Goal: Task Accomplishment & Management: Manage account settings

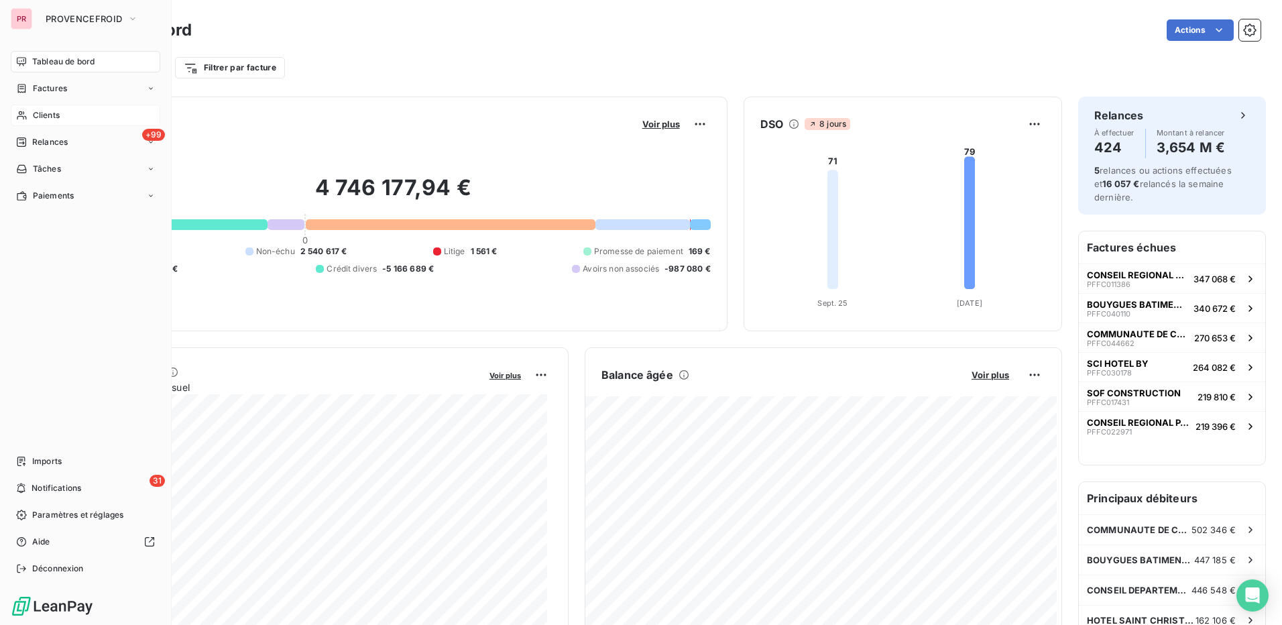
click at [60, 110] on span "Clients" at bounding box center [46, 115] width 27 height 12
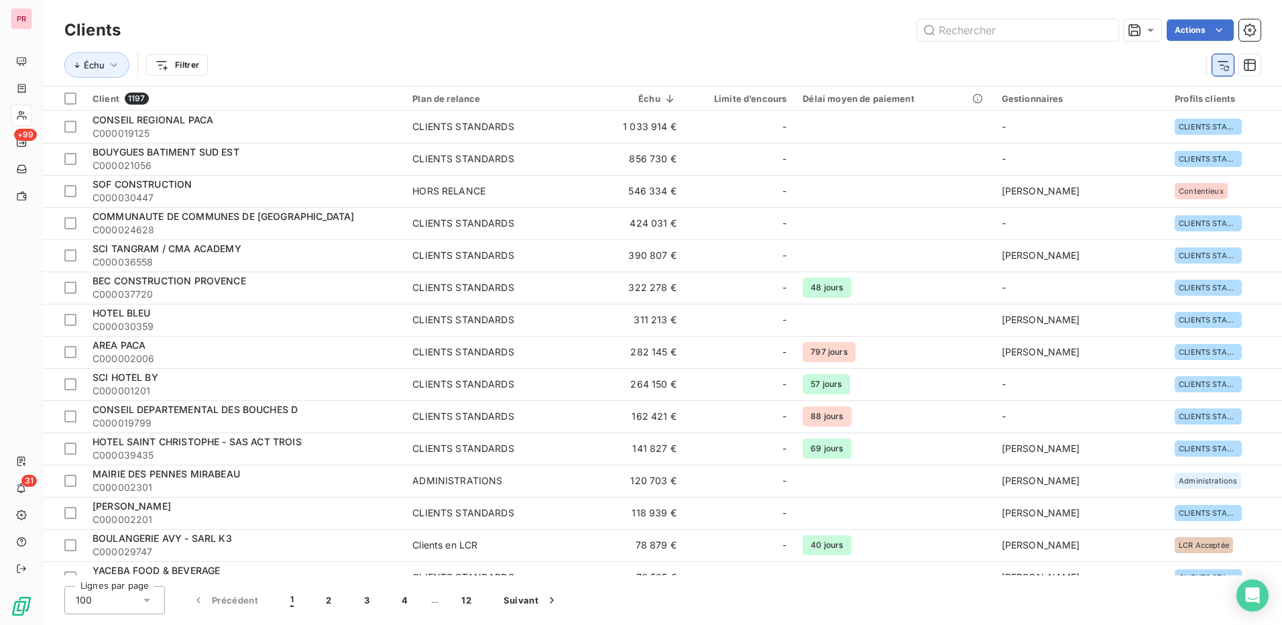
click at [1224, 73] on button "button" at bounding box center [1222, 64] width 21 height 21
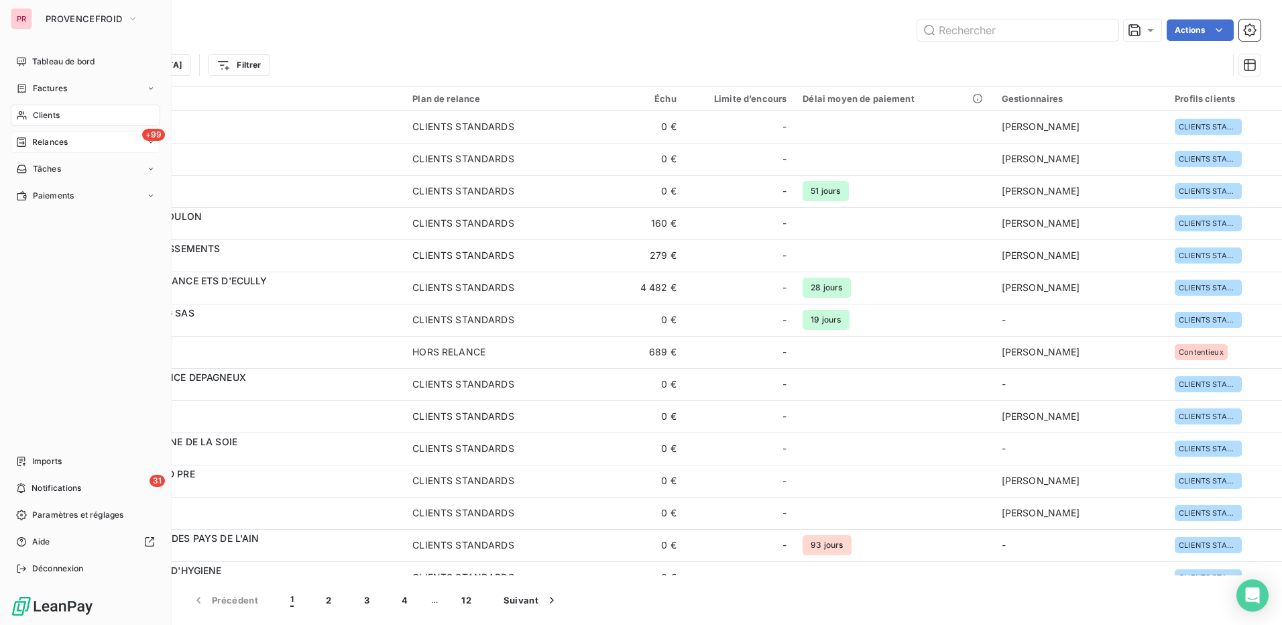
click at [38, 134] on div "+99 Relances" at bounding box center [86, 141] width 150 height 21
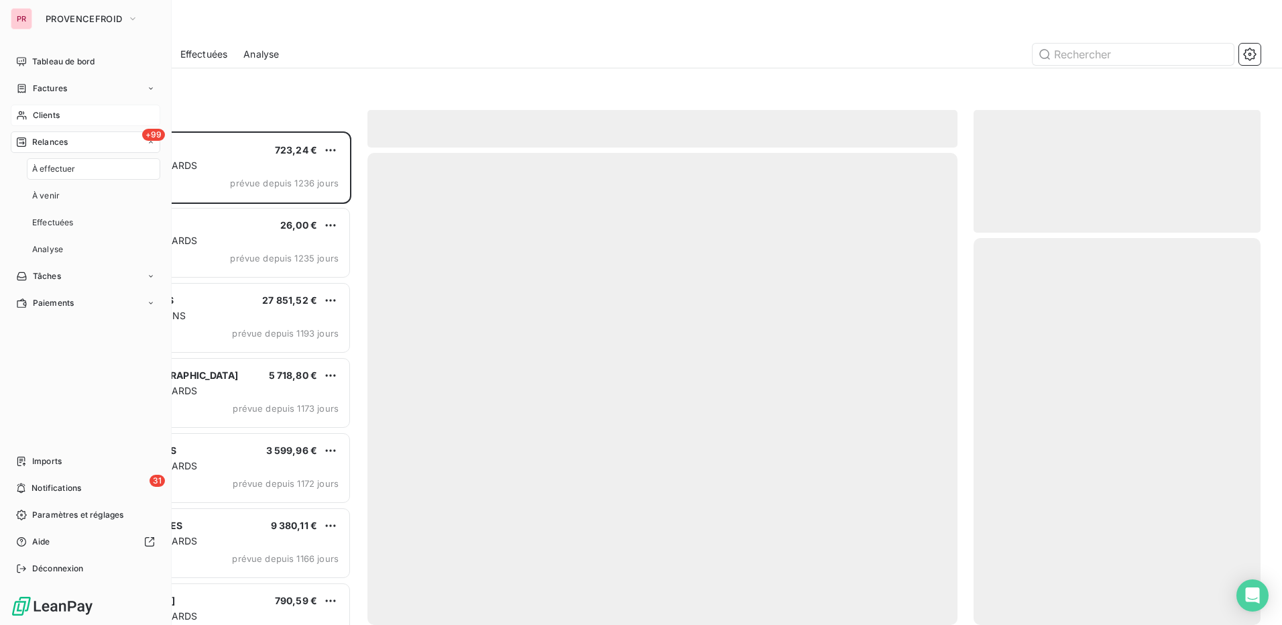
scroll to position [483, 277]
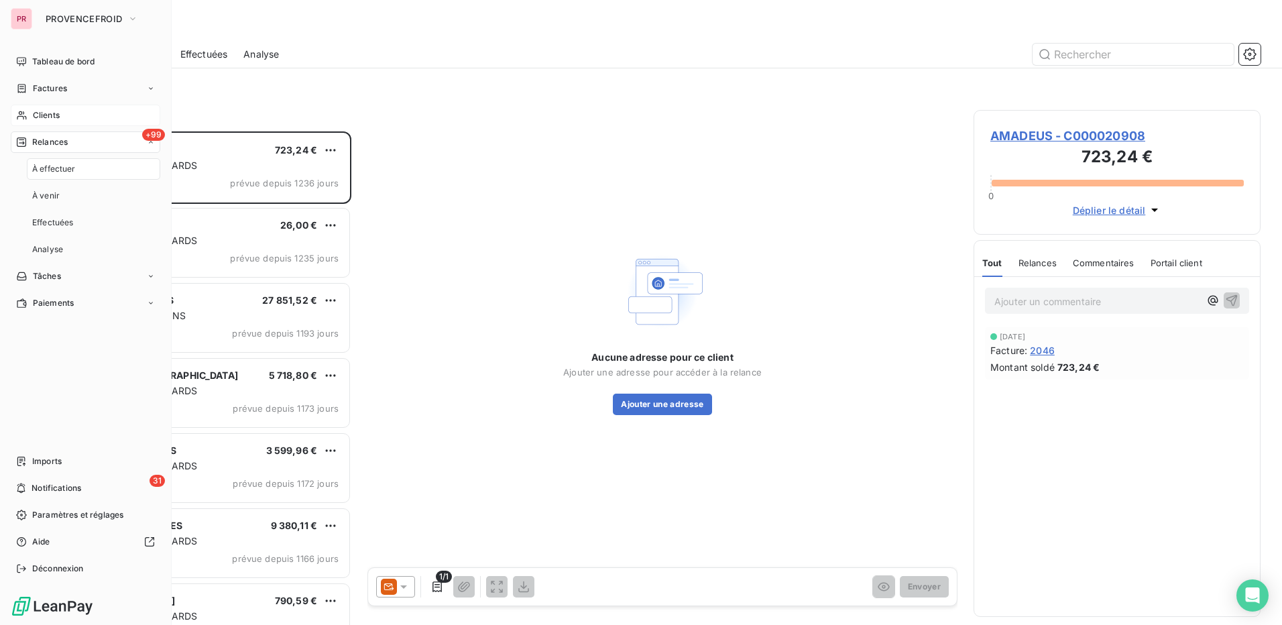
click at [71, 164] on span "À effectuer" at bounding box center [54, 169] width 44 height 12
click at [87, 143] on div "+99 Relances" at bounding box center [86, 141] width 150 height 21
click at [102, 138] on div "+99 Relances" at bounding box center [86, 141] width 150 height 21
click at [24, 138] on icon at bounding box center [21, 141] width 9 height 9
click at [47, 134] on div "+99 Relances" at bounding box center [86, 141] width 150 height 21
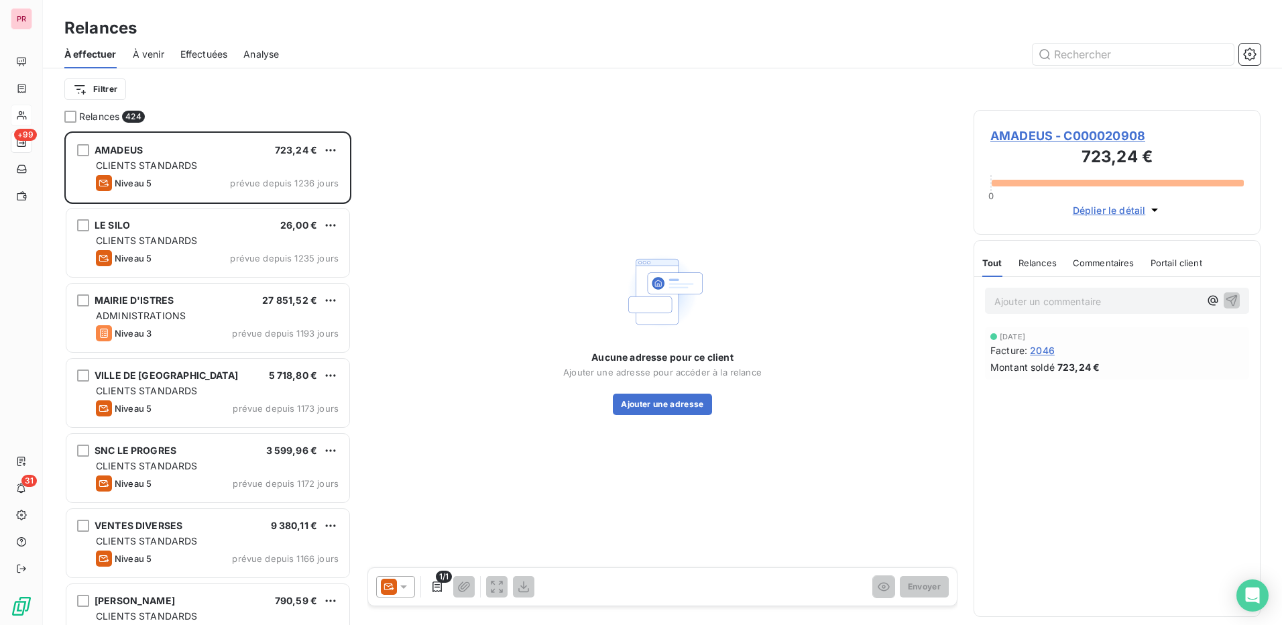
click at [568, 168] on div "Aucune adresse pour ce client Ajouter une adresse pour accéder à la relance Ajo…" at bounding box center [662, 332] width 590 height 444
click at [158, 54] on span "À venir" at bounding box center [149, 54] width 32 height 13
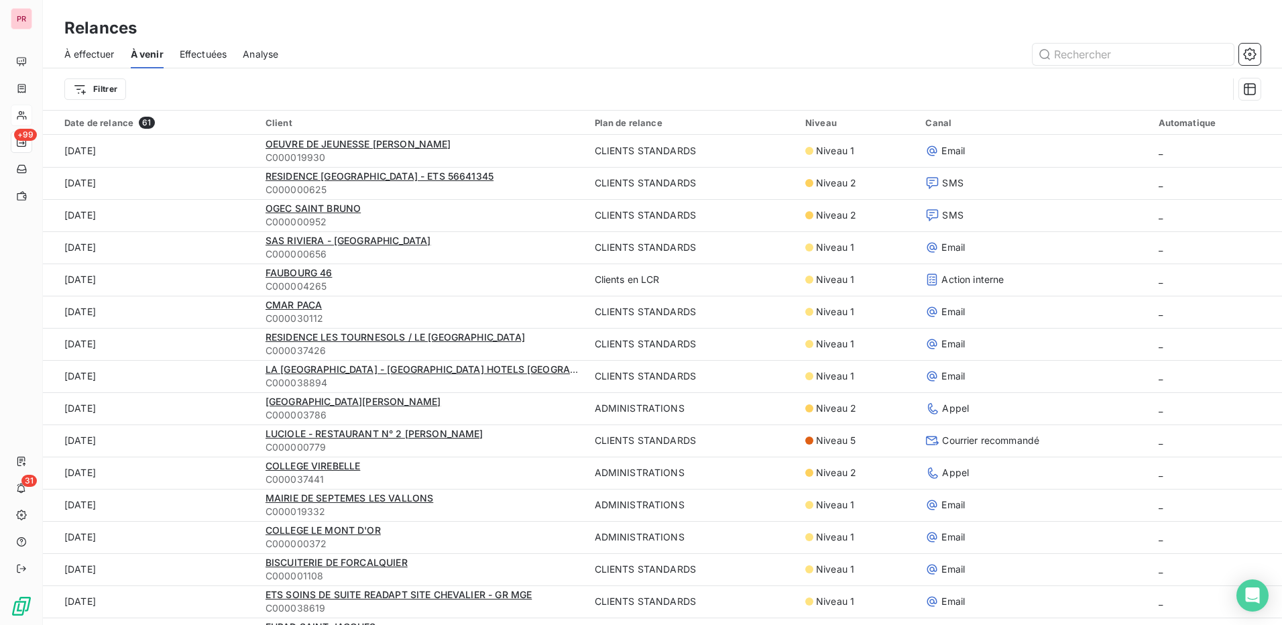
click at [215, 56] on span "Effectuées" at bounding box center [204, 54] width 48 height 13
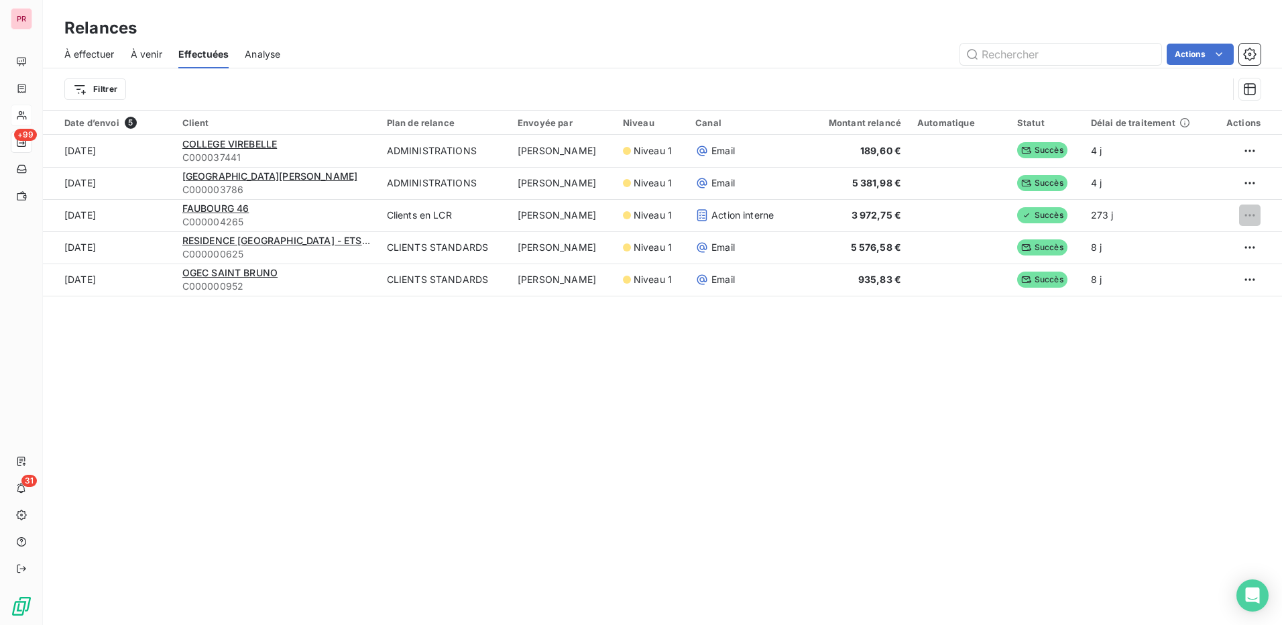
click at [261, 50] on span "Analyse" at bounding box center [263, 54] width 36 height 13
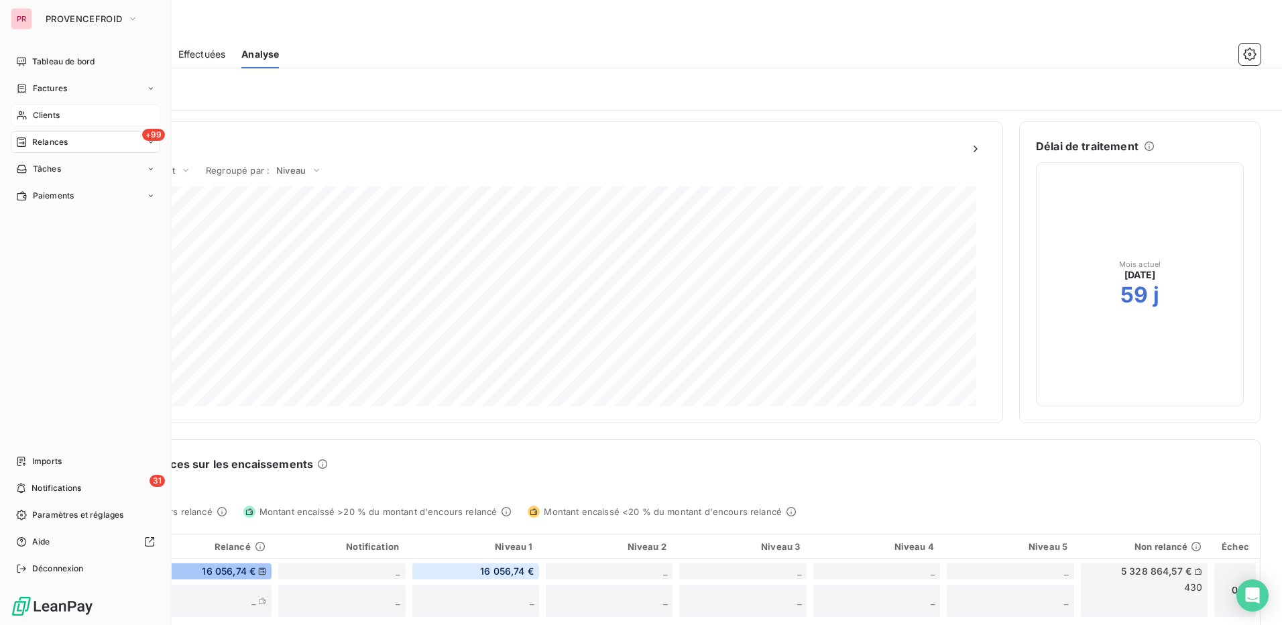
click at [70, 139] on div "+99 Relances" at bounding box center [86, 141] width 150 height 21
click at [46, 118] on span "Clients" at bounding box center [46, 115] width 27 height 12
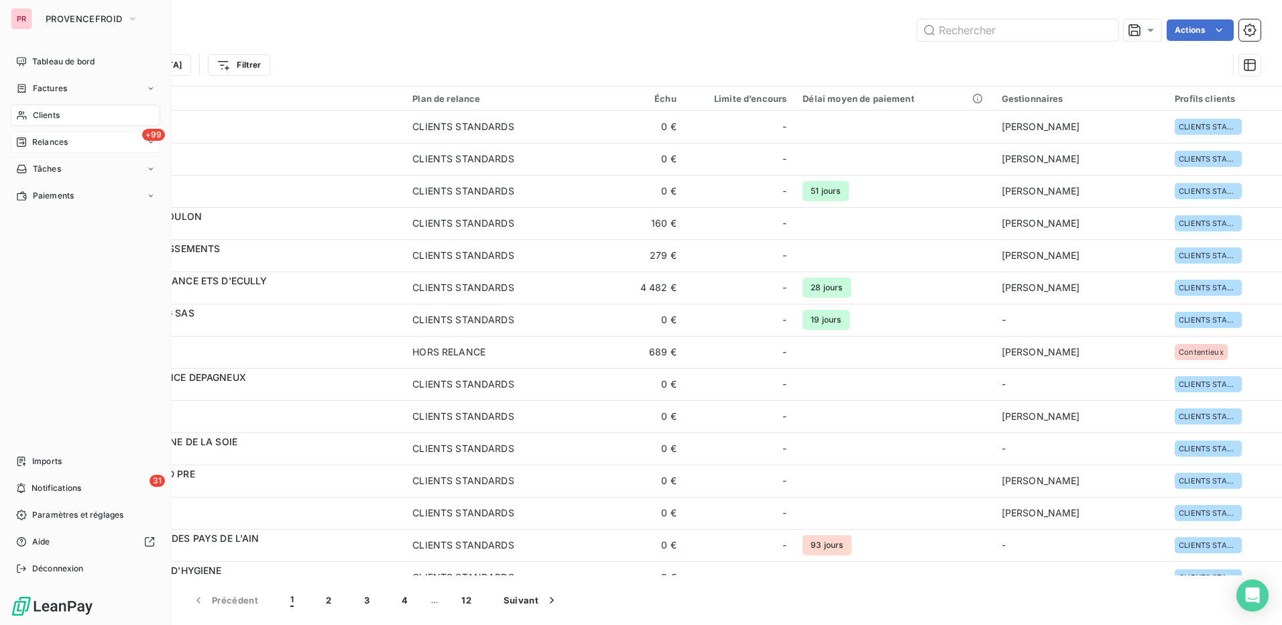
click at [82, 144] on div "+99 Relances" at bounding box center [86, 141] width 150 height 21
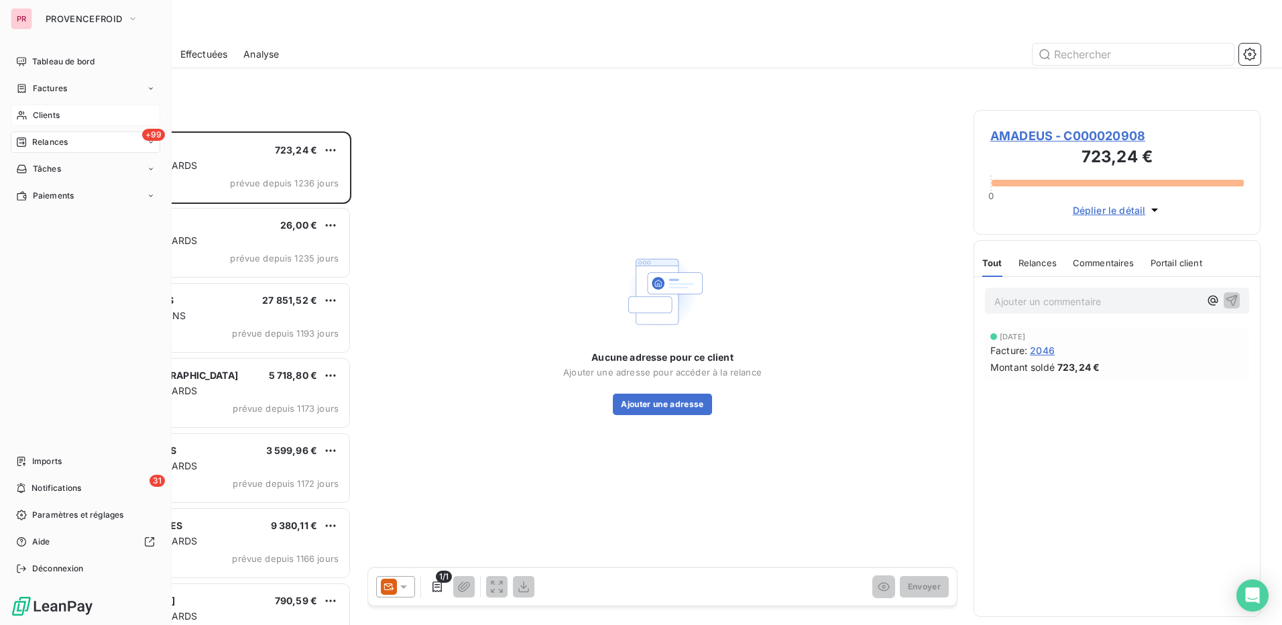
click at [75, 112] on div "Clients" at bounding box center [86, 115] width 150 height 21
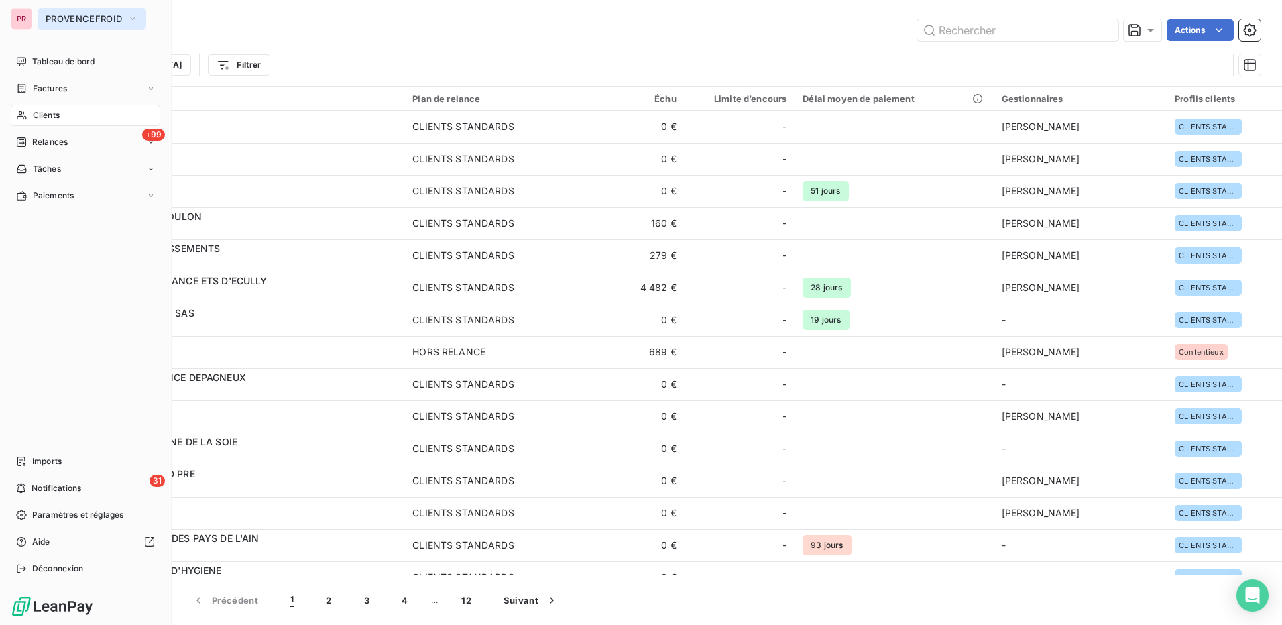
click at [88, 21] on span "PROVENCEFROID" at bounding box center [84, 18] width 76 height 11
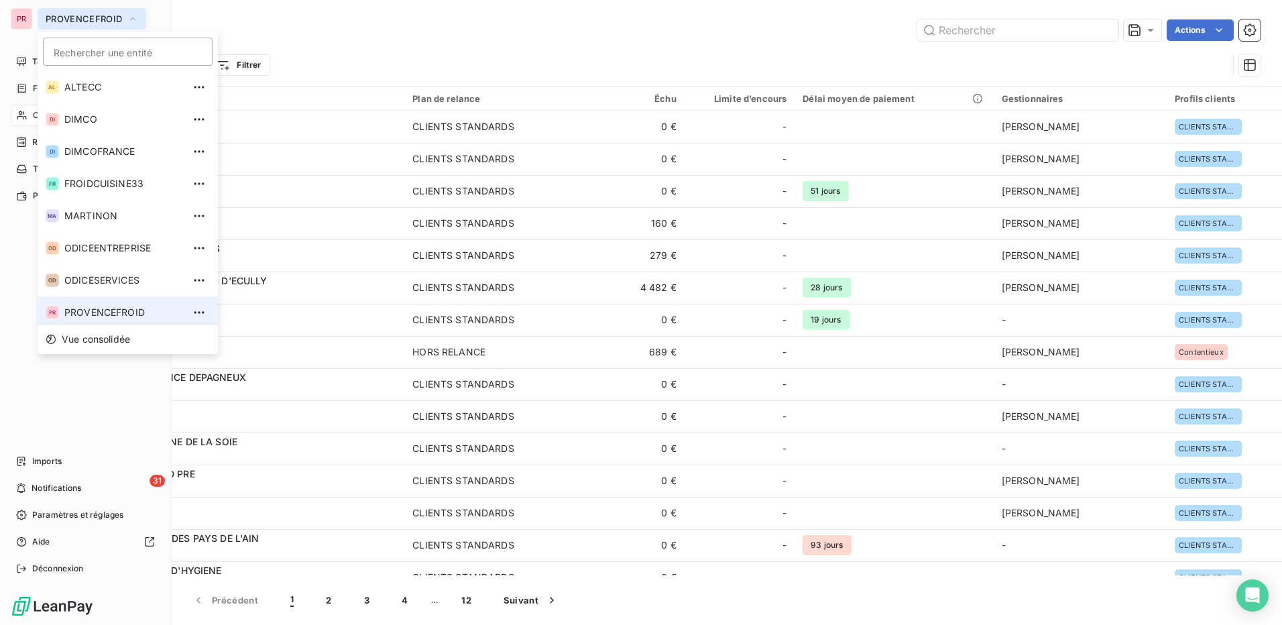
scroll to position [5, 0]
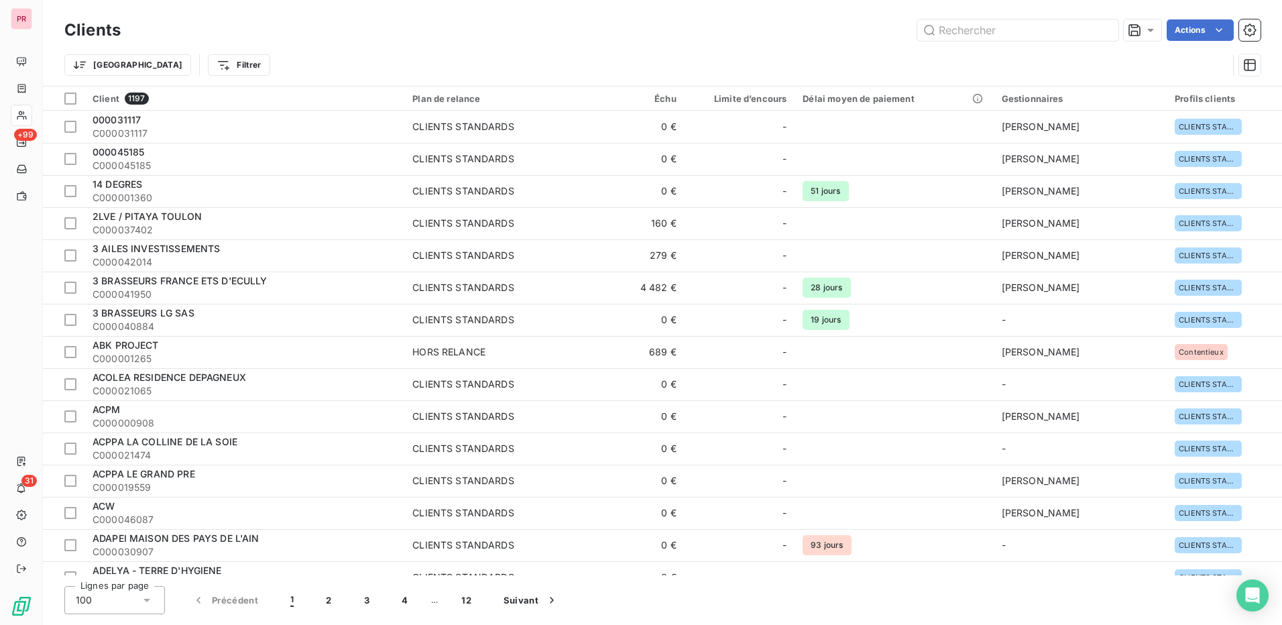
click at [363, 46] on div "Trier Filtrer" at bounding box center [662, 65] width 1196 height 42
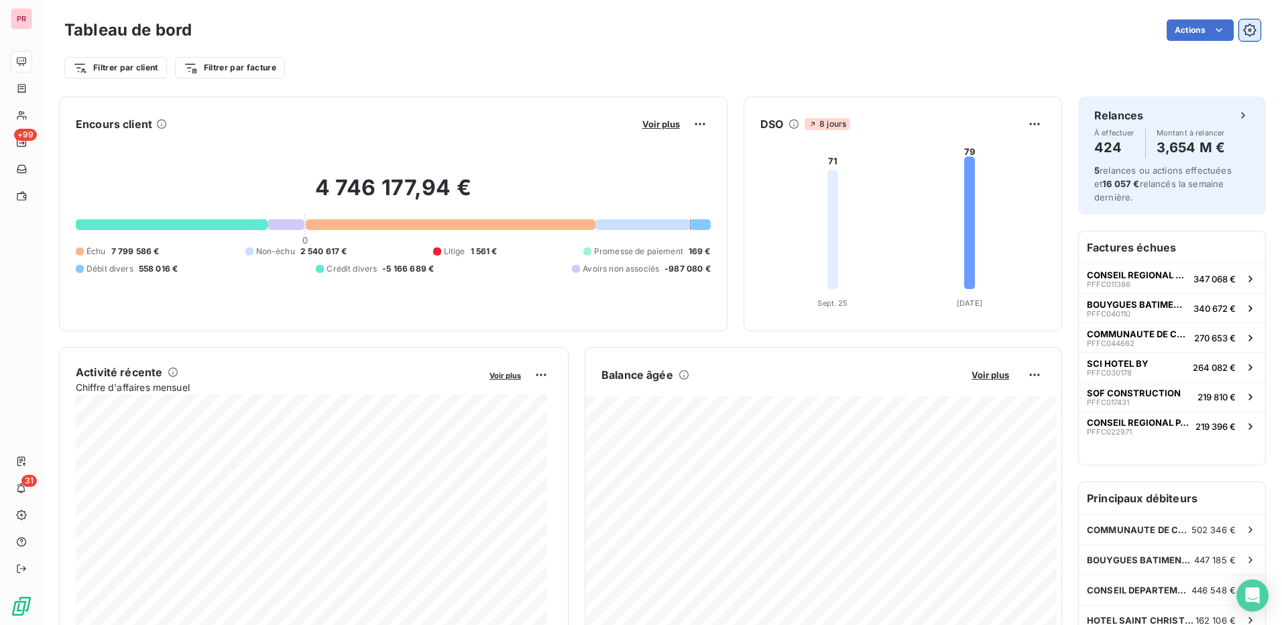
click at [1244, 25] on icon "button" at bounding box center [1249, 29] width 13 height 13
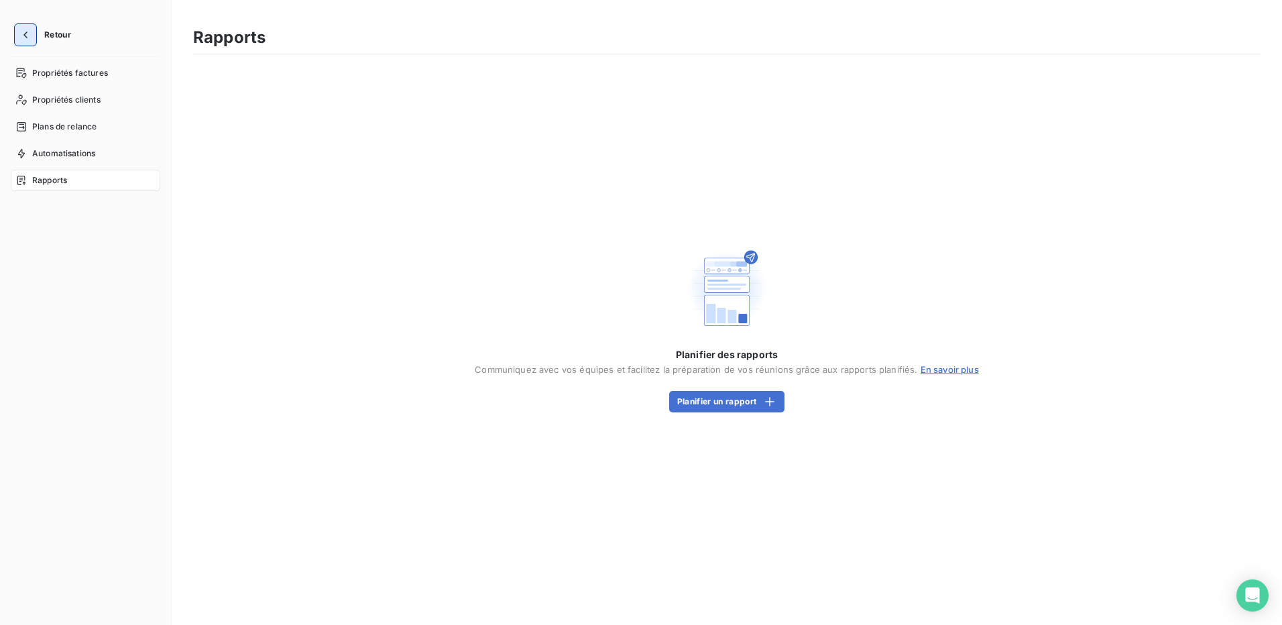
click at [36, 40] on button "button" at bounding box center [25, 34] width 21 height 21
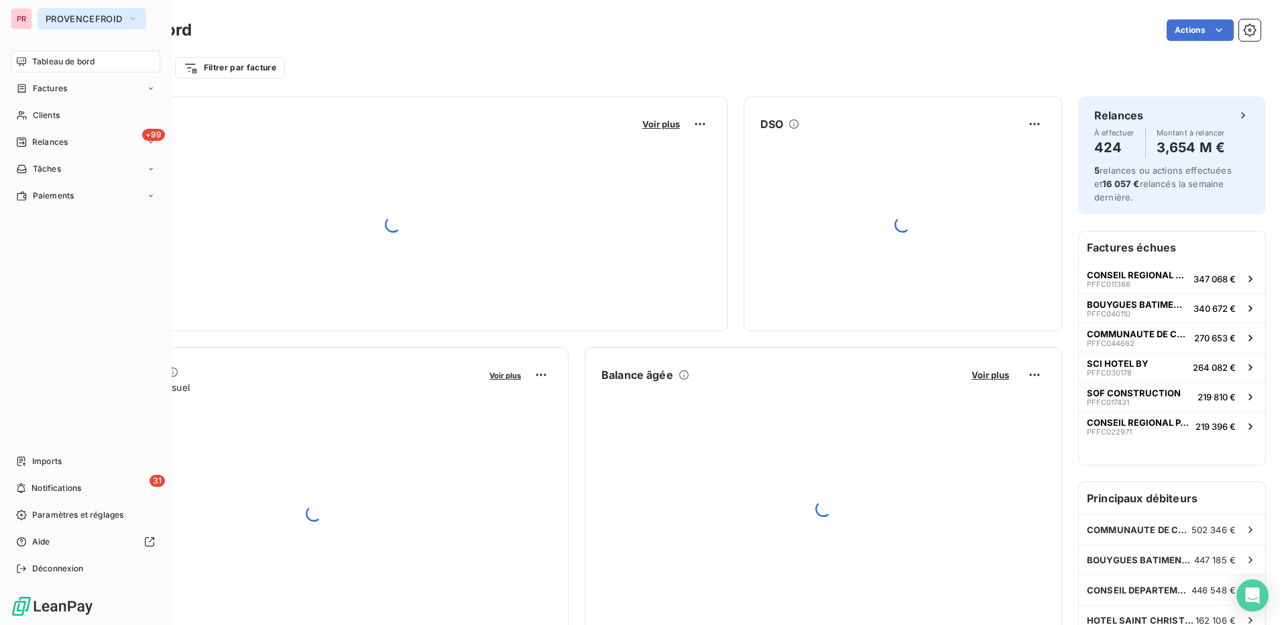
click at [114, 19] on span "PROVENCEFROID" at bounding box center [84, 18] width 76 height 11
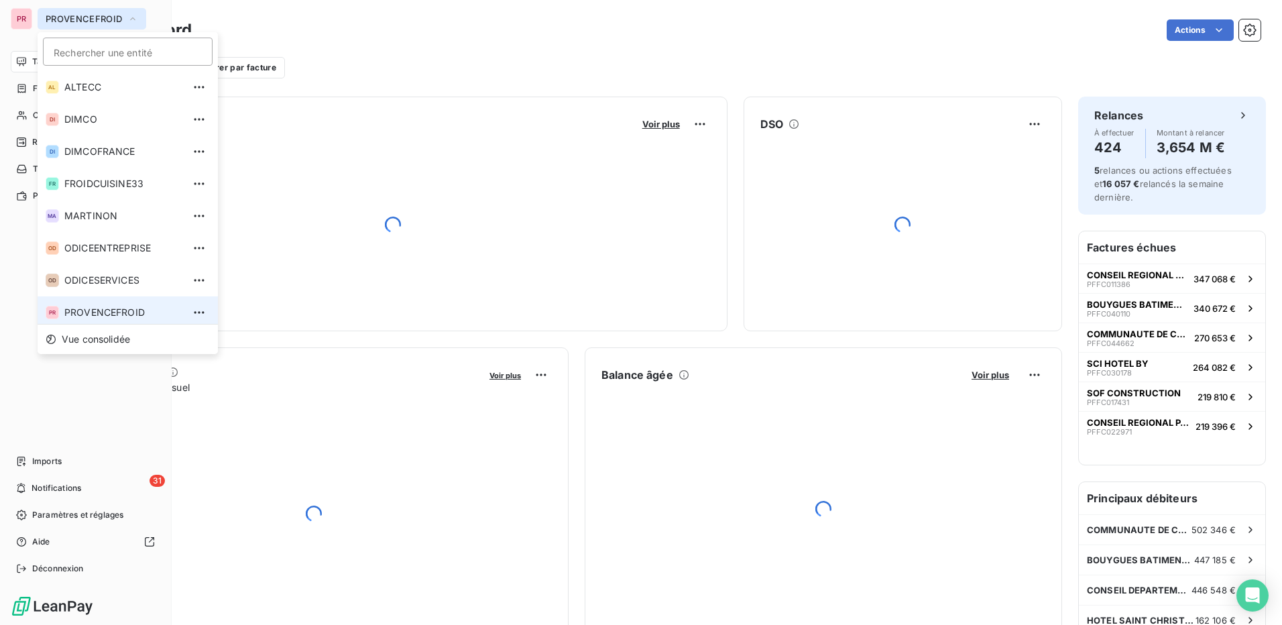
scroll to position [5, 0]
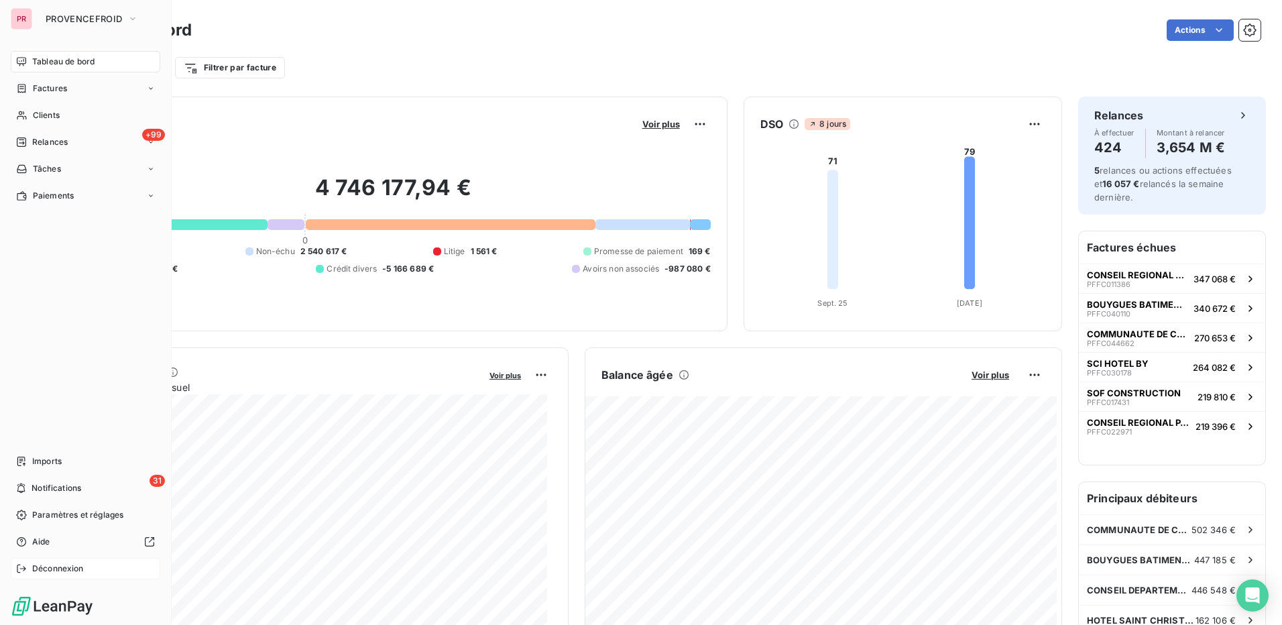
click at [80, 560] on div "Déconnexion" at bounding box center [86, 568] width 150 height 21
